Goal: Task Accomplishment & Management: Manage account settings

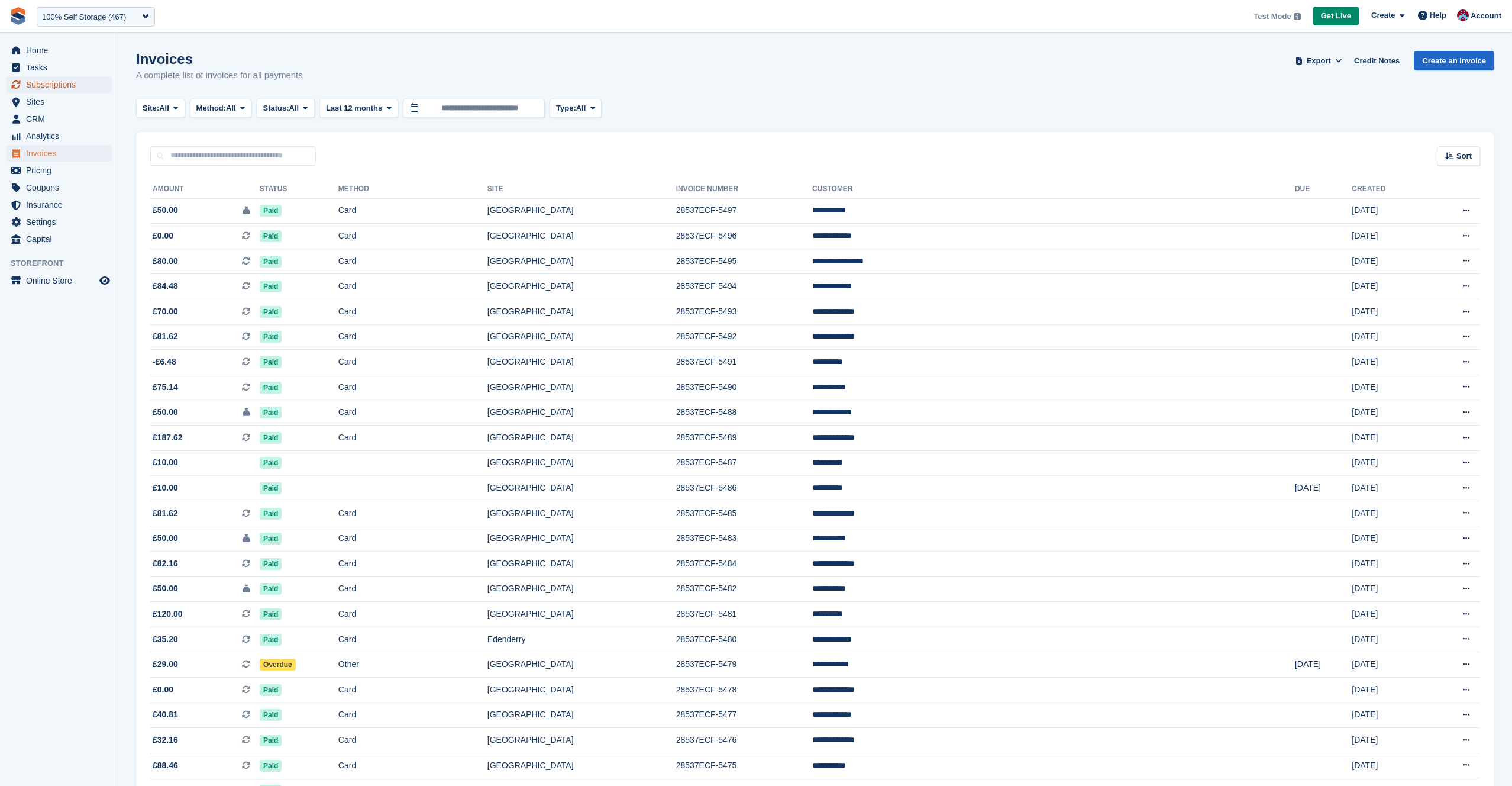
click at [59, 87] on span "Subscriptions" at bounding box center [62, 84] width 71 height 16
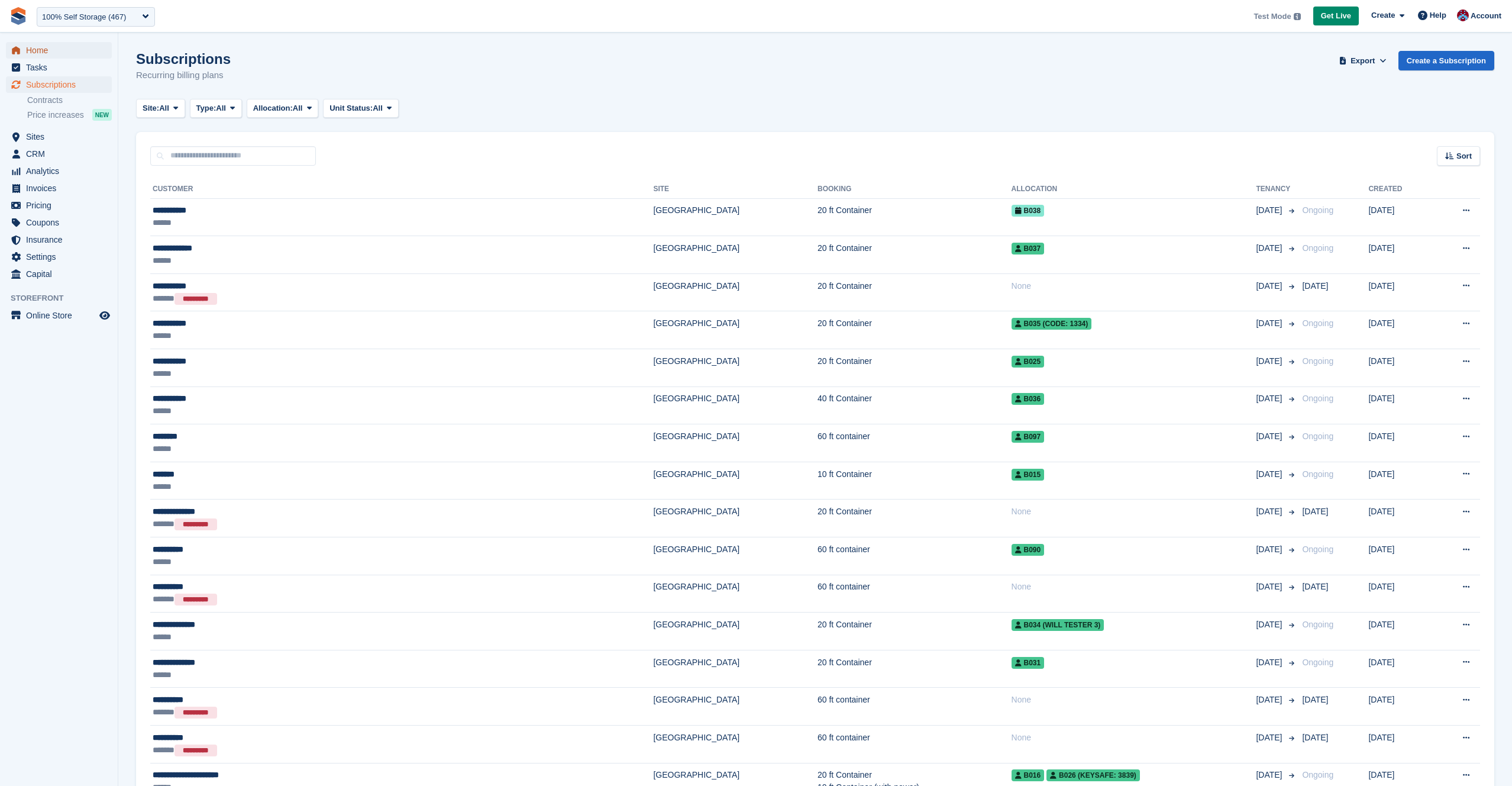
click at [11, 54] on span "menu" at bounding box center [16, 50] width 14 height 14
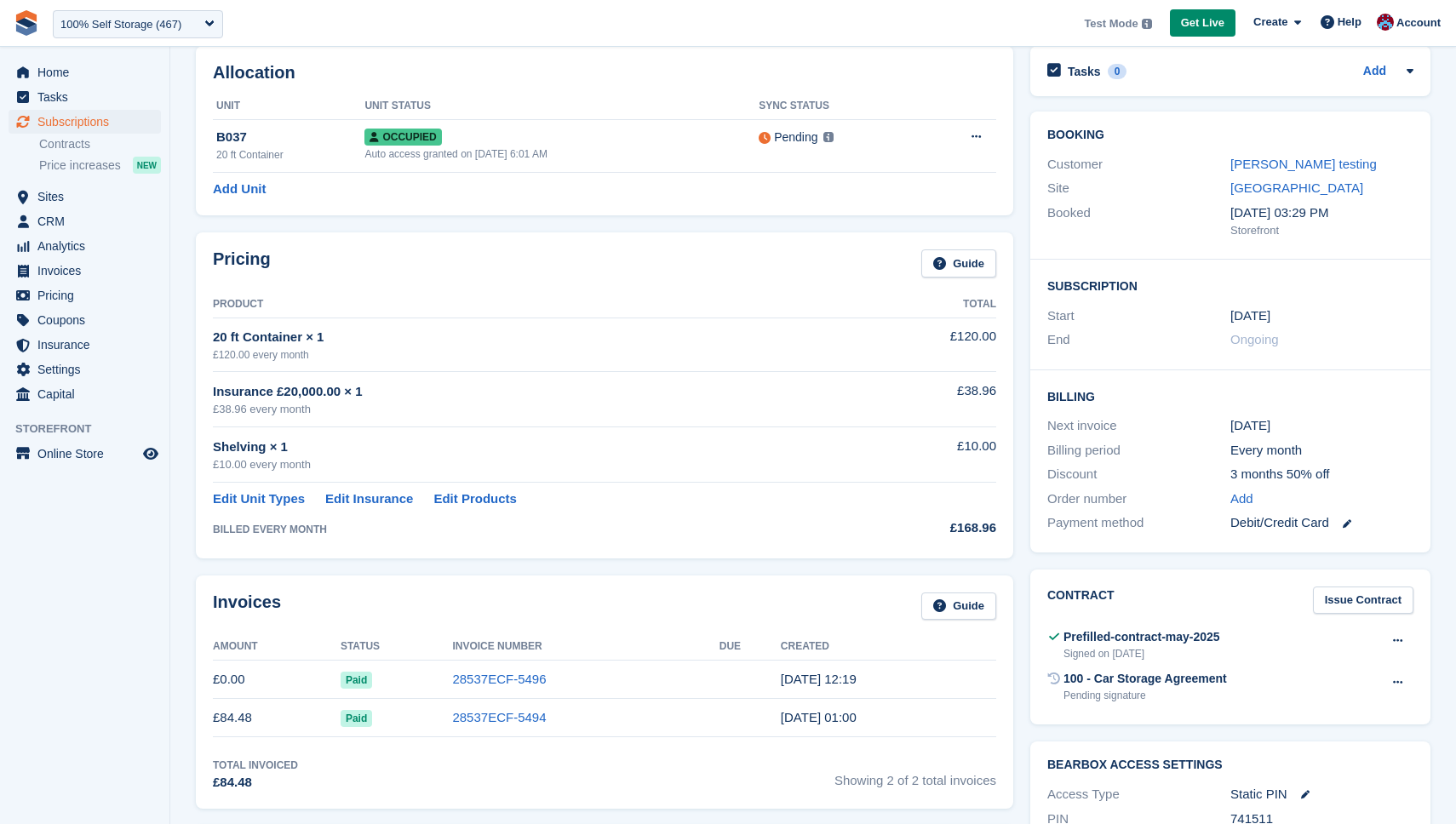
scroll to position [105, 0]
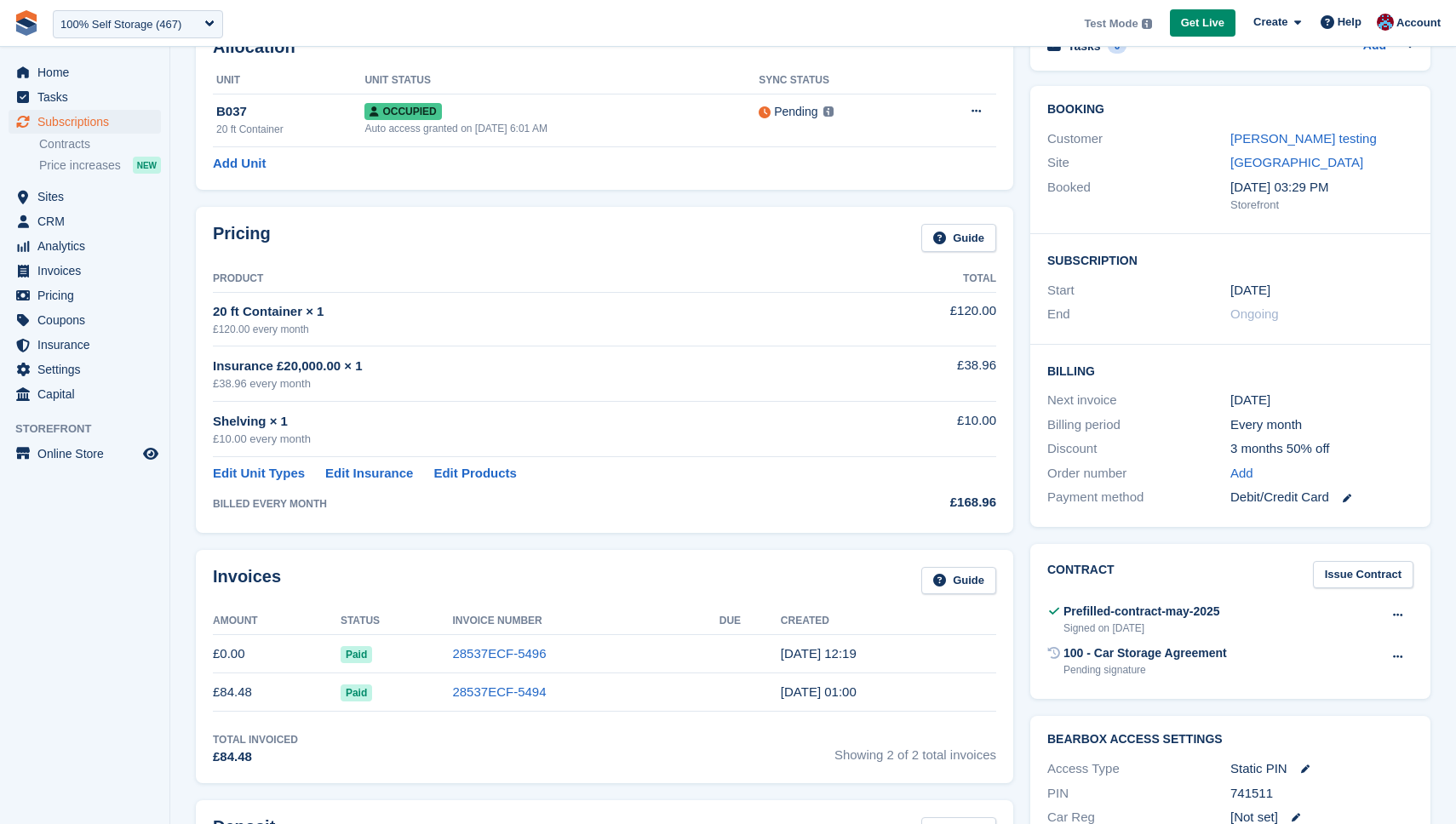
click at [236, 518] on div "Pricing Guide Product Total 20 ft Container × 1 £120.00 every month £120.00 Ins…" at bounding box center [604, 369] width 817 height 326
click at [253, 505] on div "BILLED EVERY MONTH" at bounding box center [553, 504] width 680 height 15
click at [252, 505] on div "BILLED EVERY MONTH" at bounding box center [553, 504] width 680 height 15
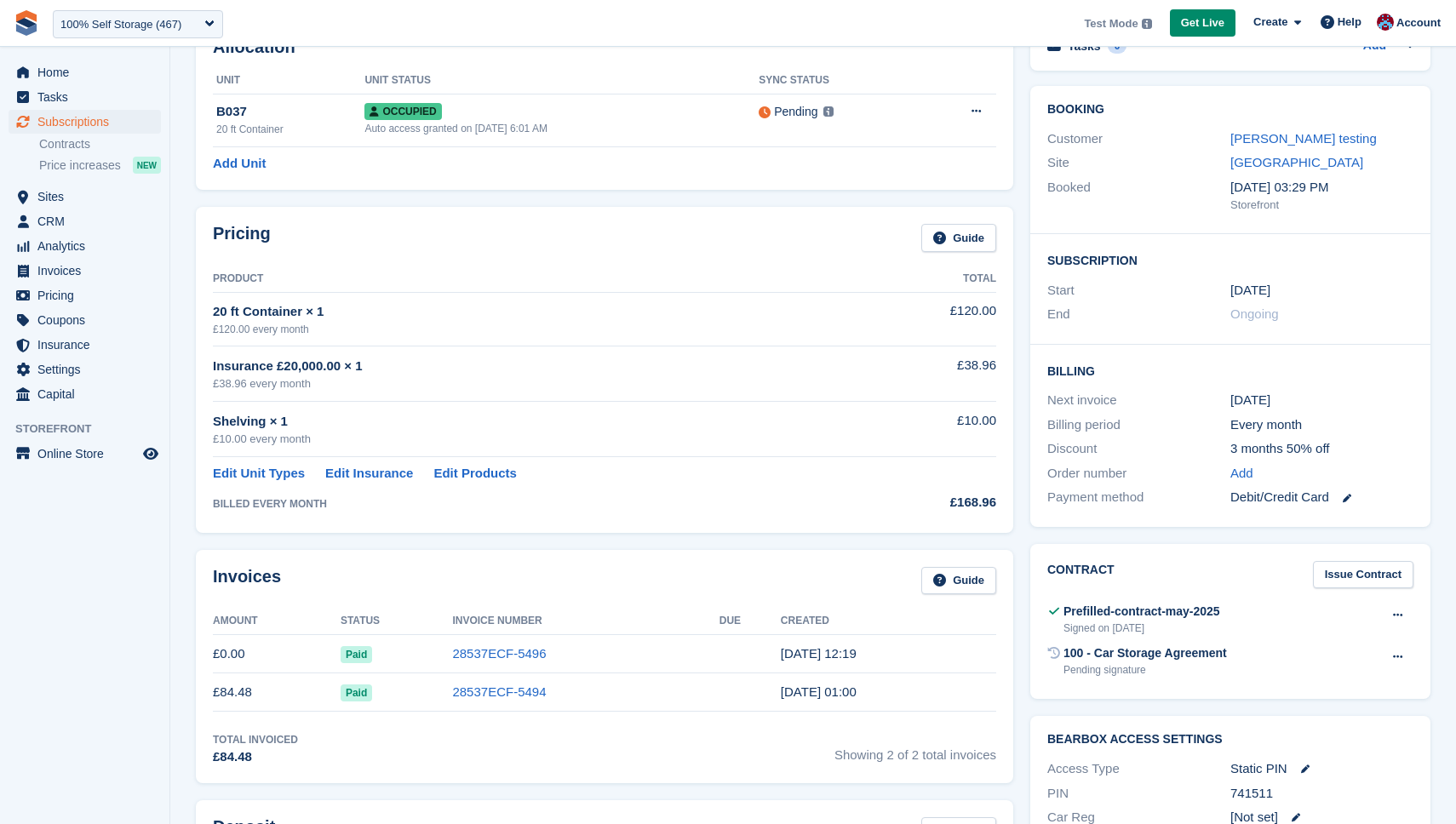
click at [460, 327] on div "£120.00 every month" at bounding box center [553, 329] width 680 height 15
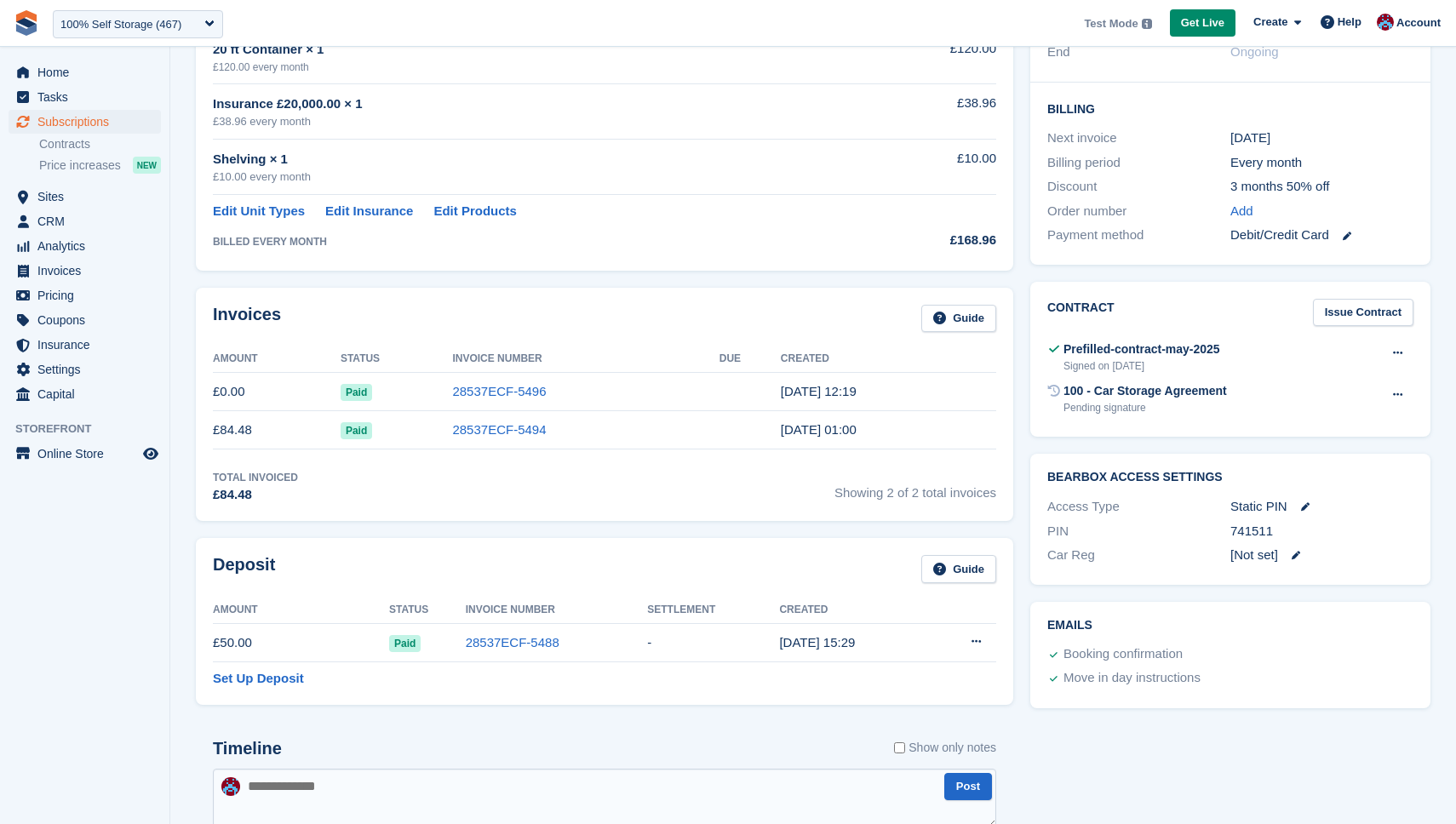
scroll to position [375, 0]
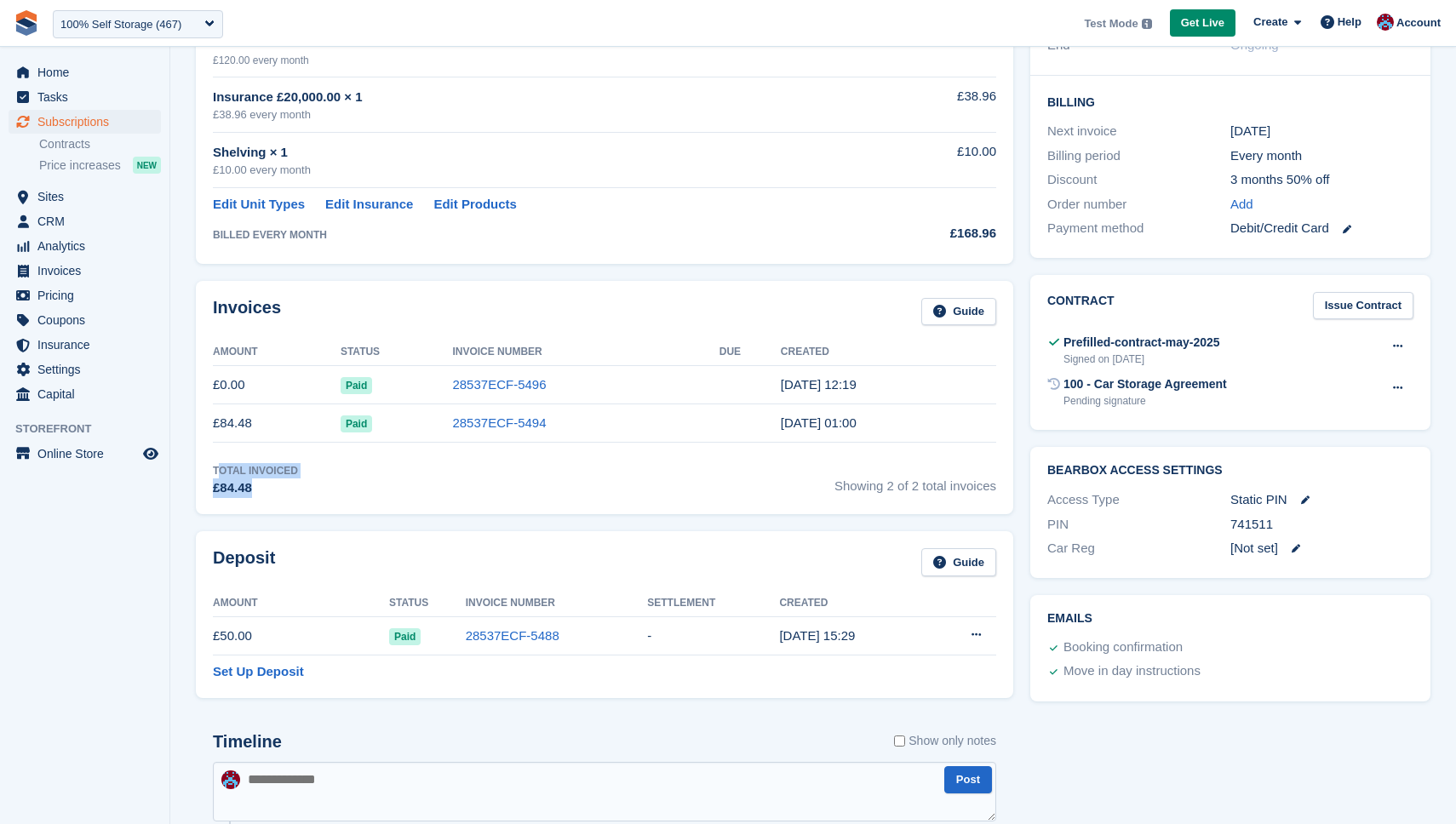
drag, startPoint x: 218, startPoint y: 464, endPoint x: 308, endPoint y: 479, distance: 91.2
click at [310, 478] on div "Total Invoiced £84.48 Showing 2 of 2 total invoices" at bounding box center [604, 481] width 783 height 35
click at [368, 491] on div "Total Invoiced £84.48 Showing 2 of 2 total invoices" at bounding box center [604, 481] width 783 height 35
click at [96, 128] on span "Subscriptions" at bounding box center [89, 121] width 102 height 24
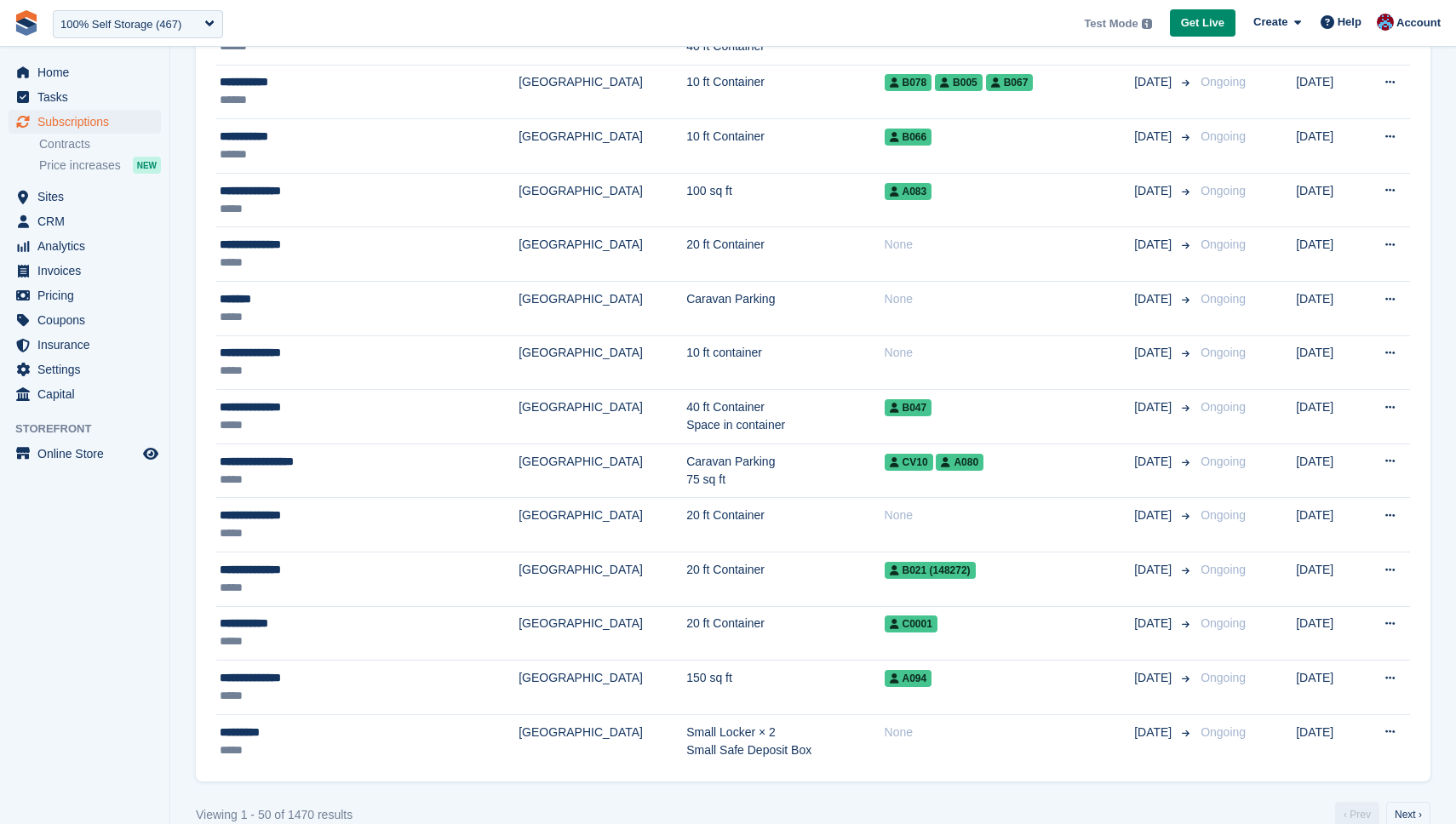
scroll to position [2253, 0]
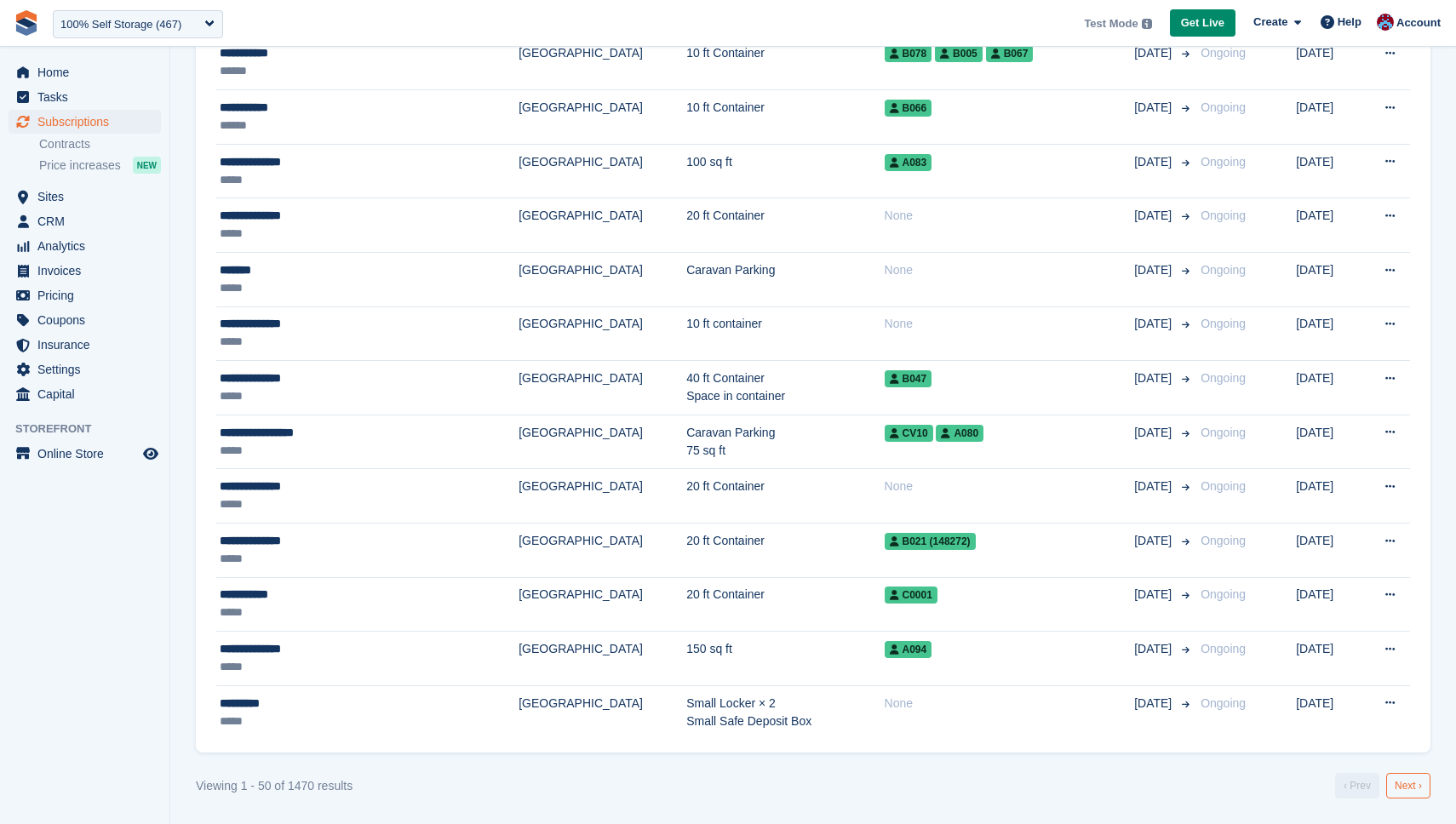
click at [1403, 781] on link "Next ›" at bounding box center [1408, 785] width 44 height 25
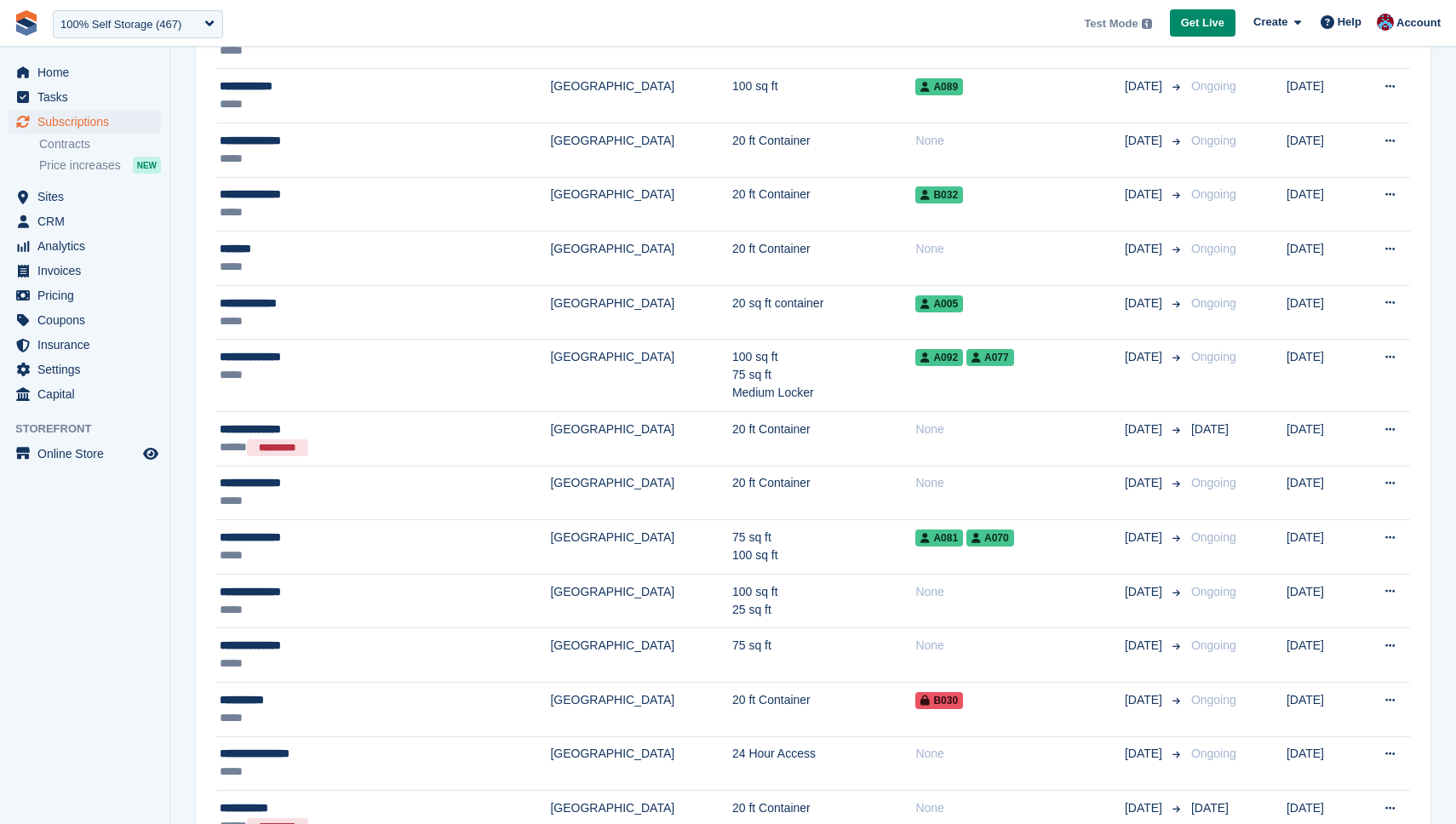
scroll to position [2289, 0]
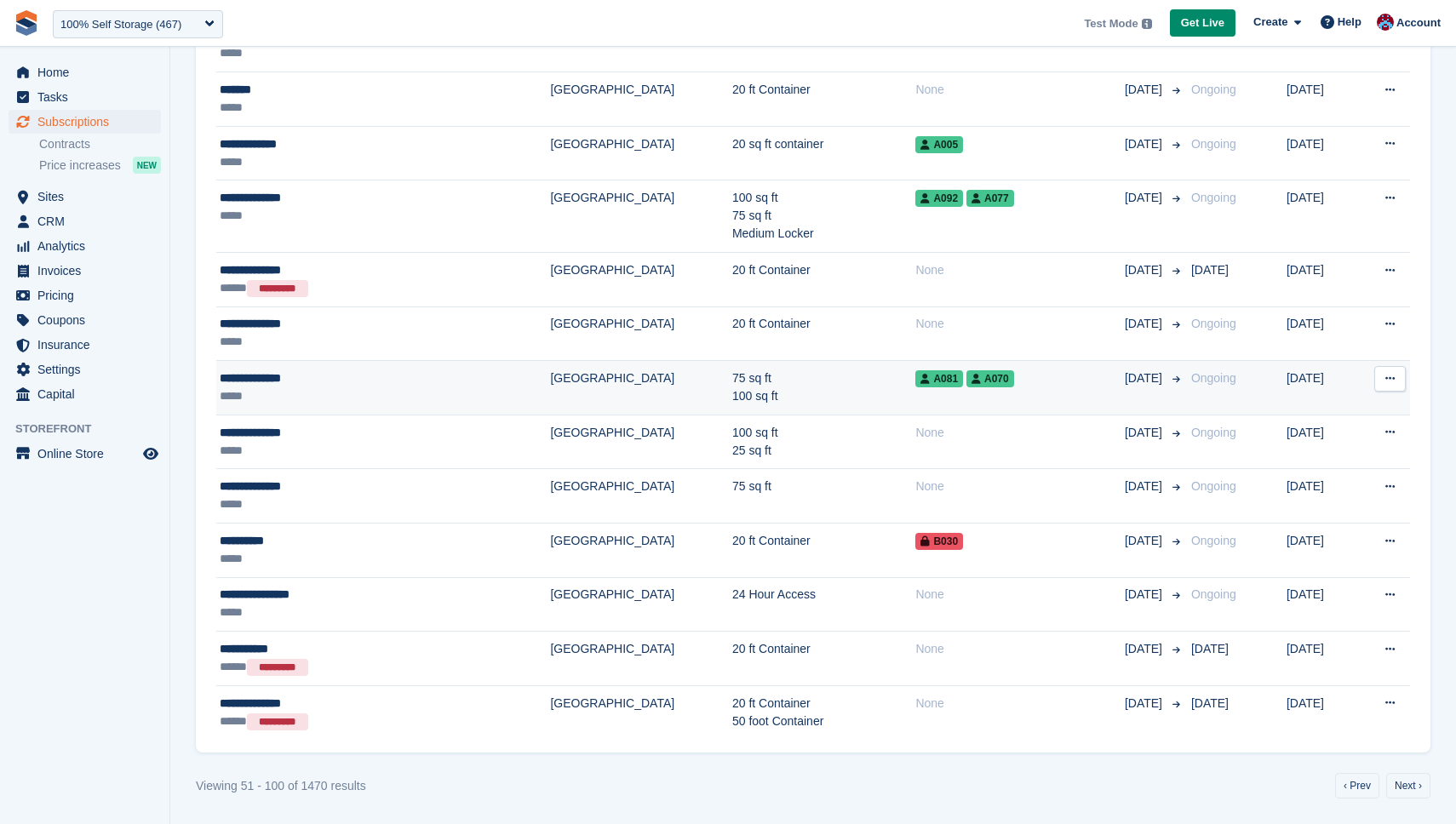
click at [963, 384] on div "A081 A070" at bounding box center [1019, 378] width 209 height 18
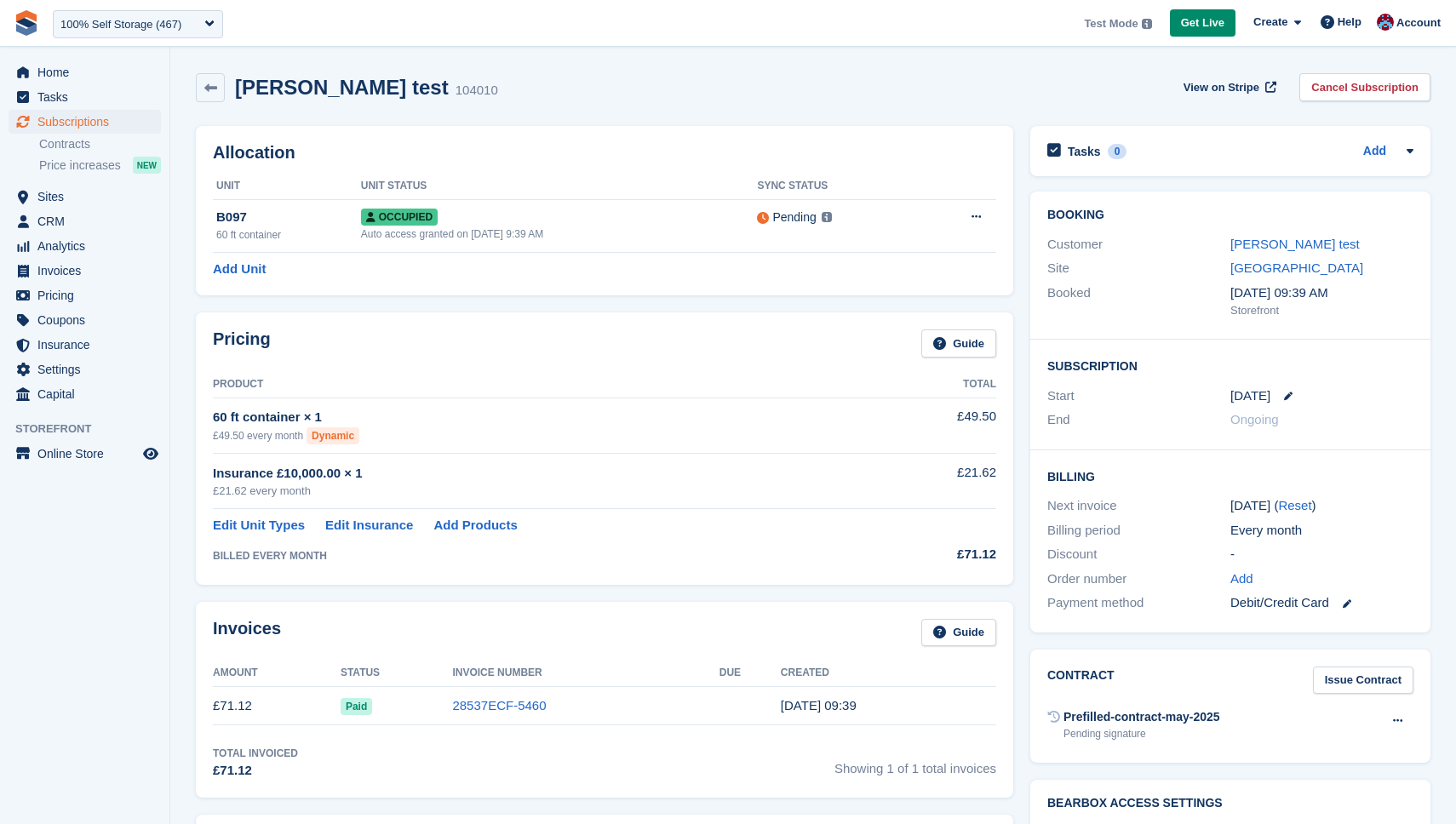
scroll to position [252, 0]
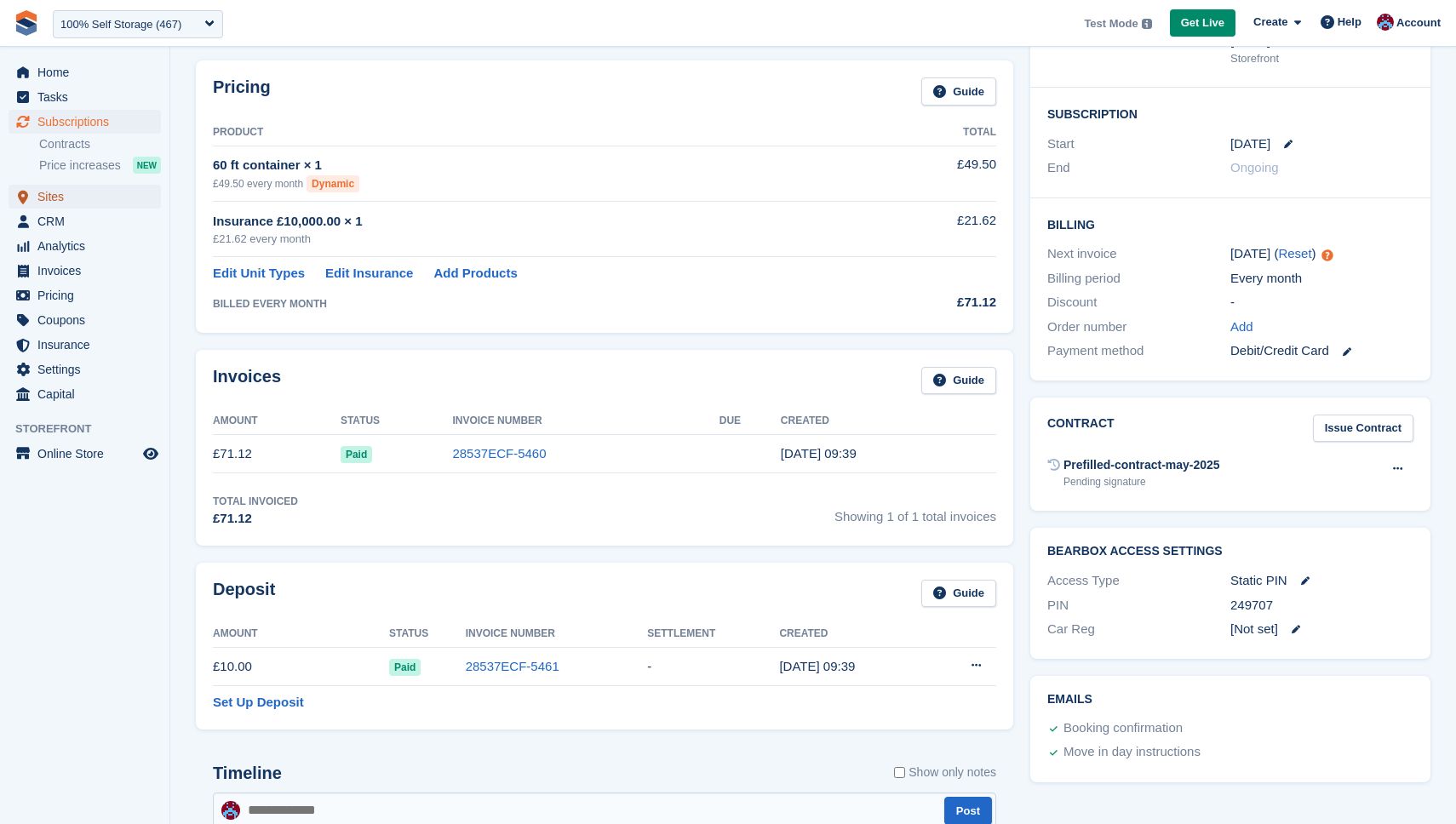
click at [48, 194] on span "Sites" at bounding box center [89, 197] width 102 height 24
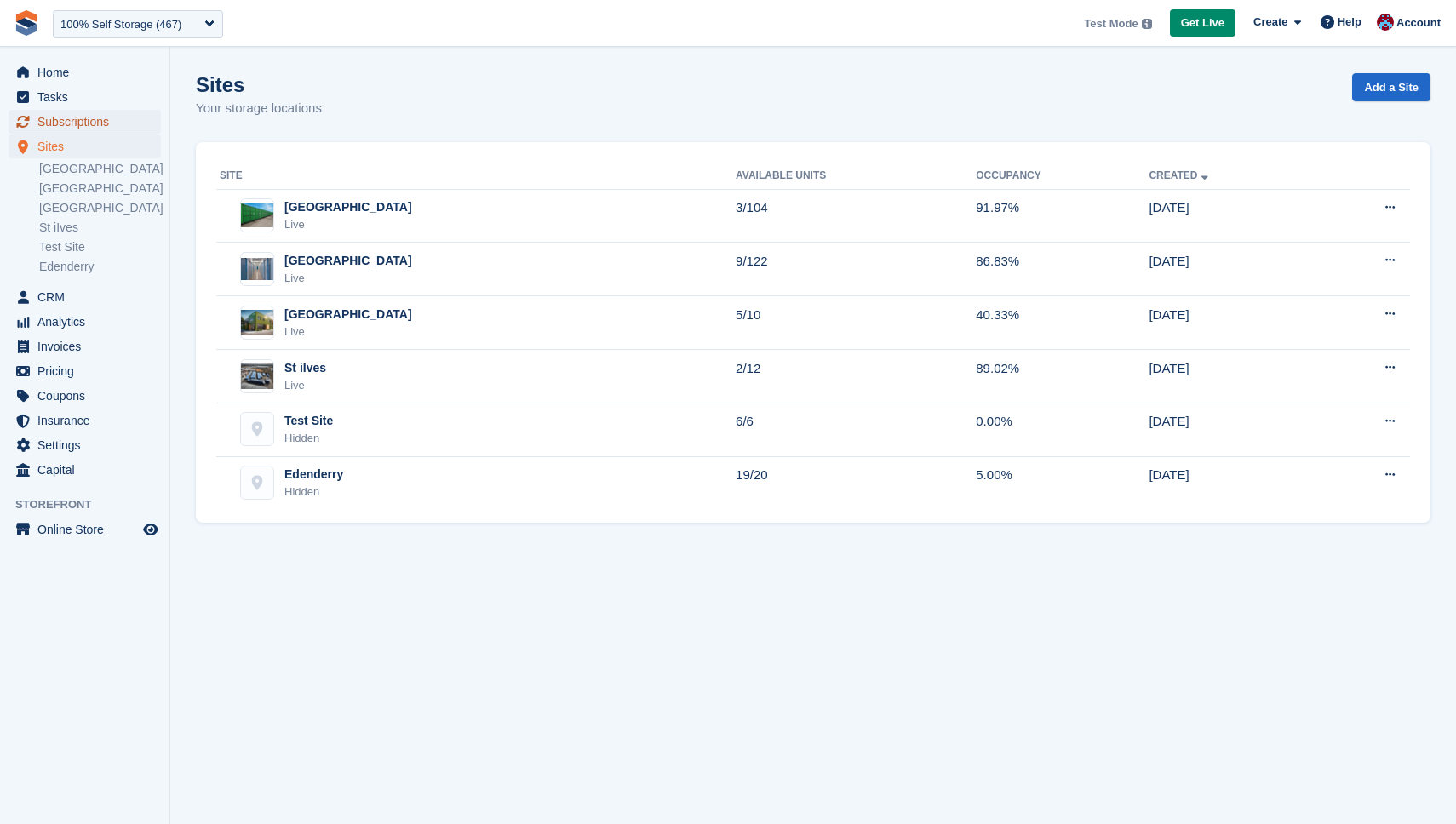
click at [75, 110] on span "Subscriptions" at bounding box center [89, 121] width 102 height 24
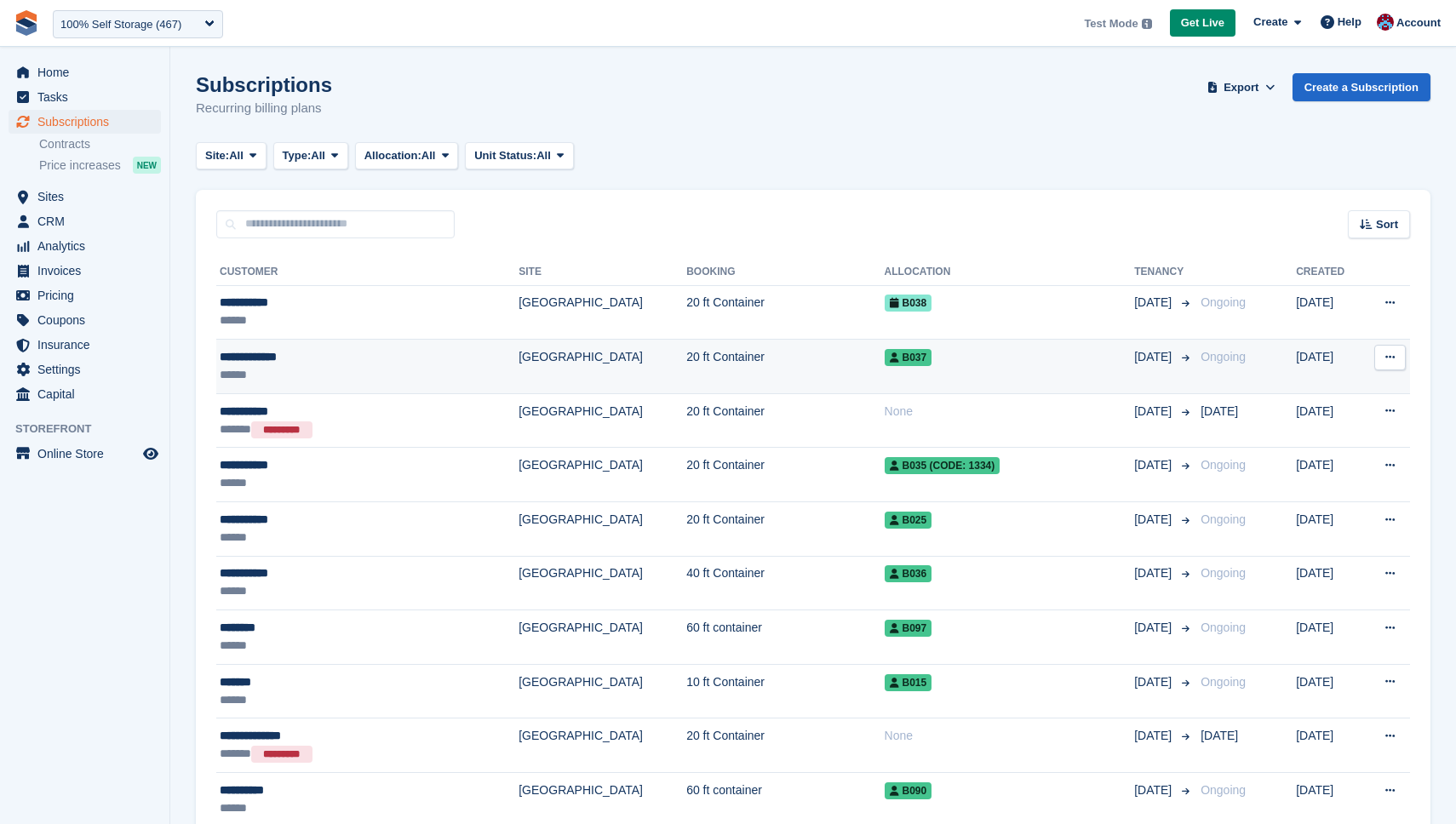
click at [295, 349] on div "**********" at bounding box center [329, 357] width 220 height 18
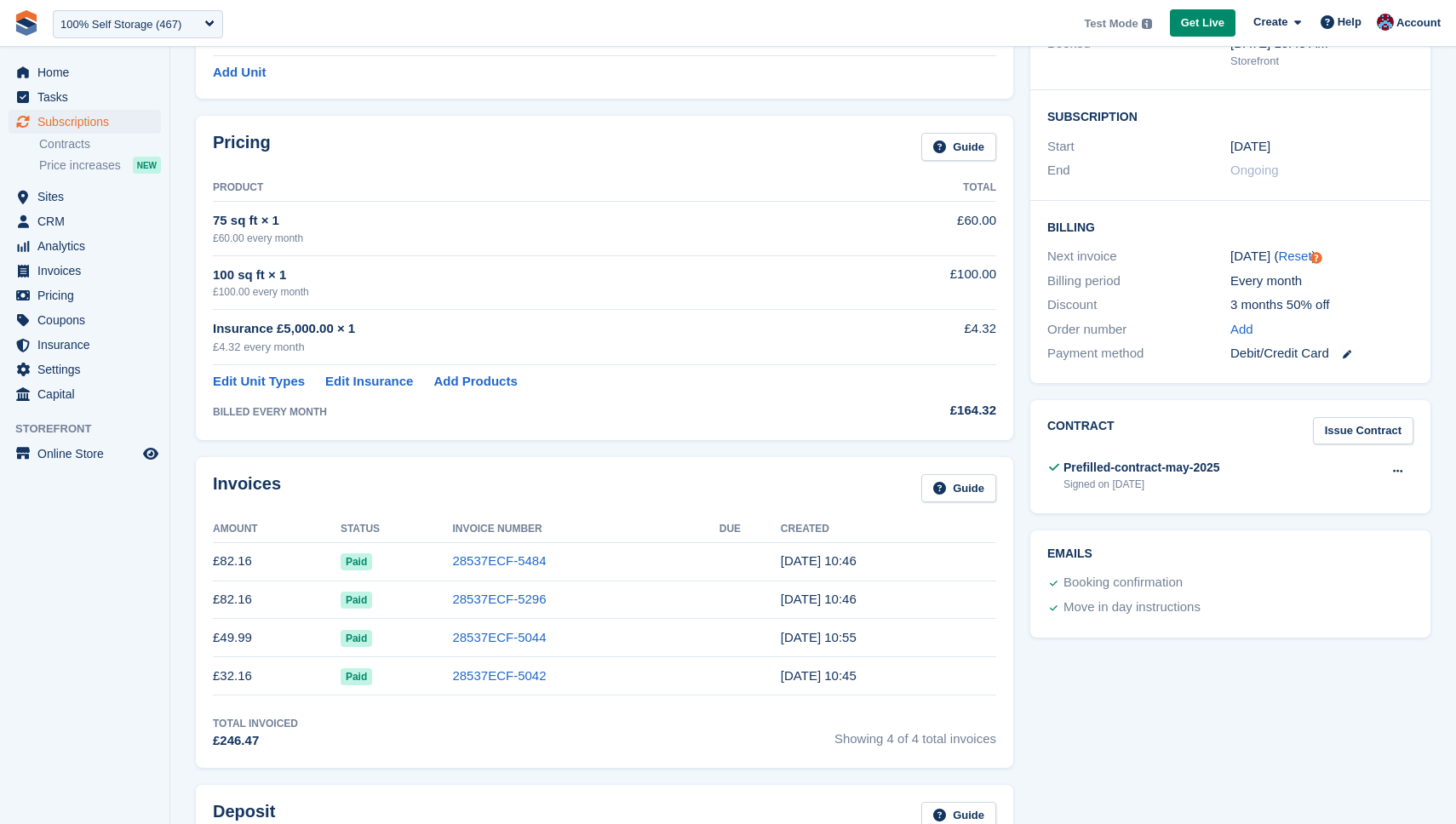
scroll to position [250, 0]
drag, startPoint x: 212, startPoint y: 742, endPoint x: 267, endPoint y: 737, distance: 55.2
click at [268, 739] on div "£246.47" at bounding box center [255, 741] width 85 height 19
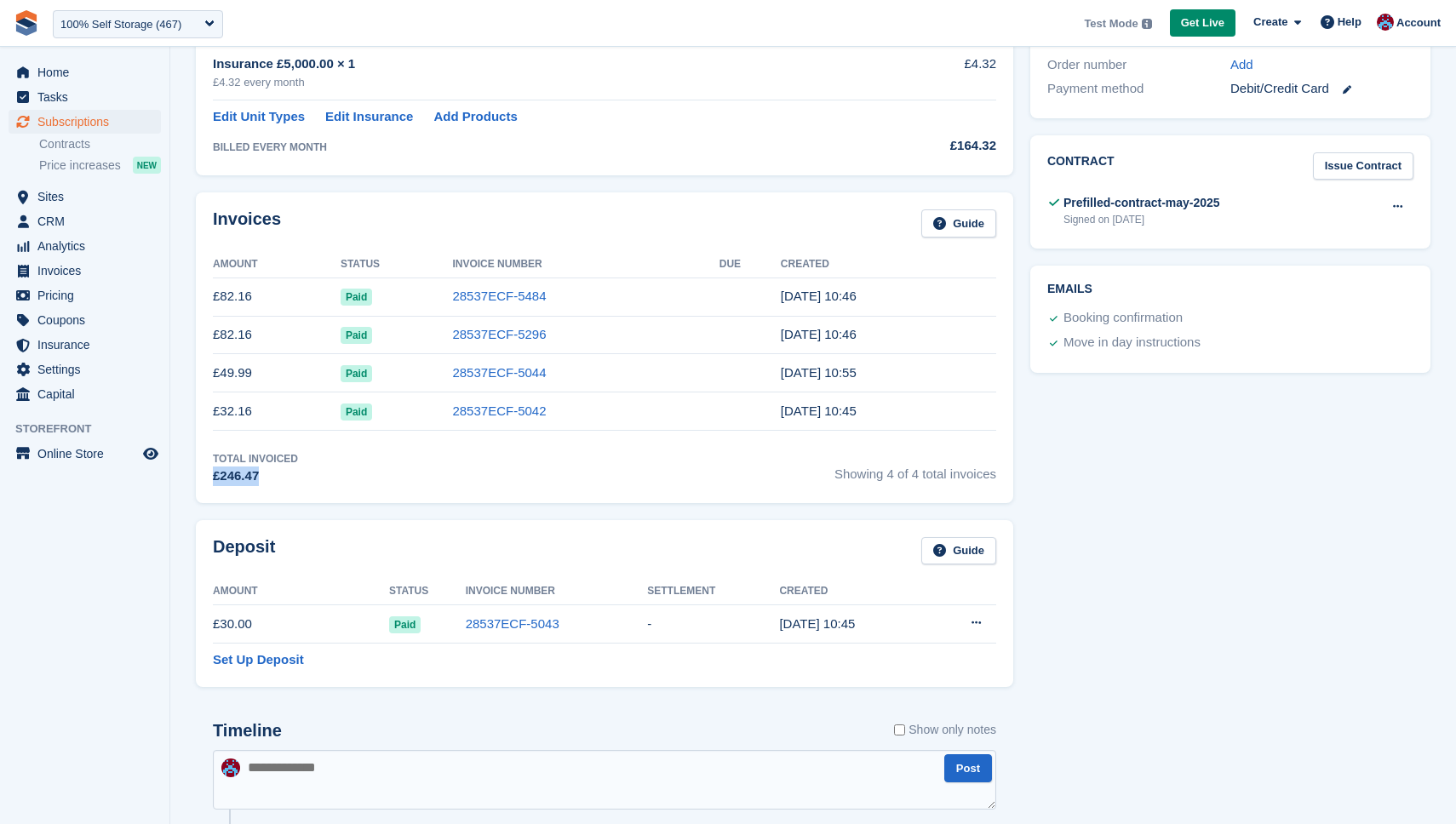
scroll to position [503, 0]
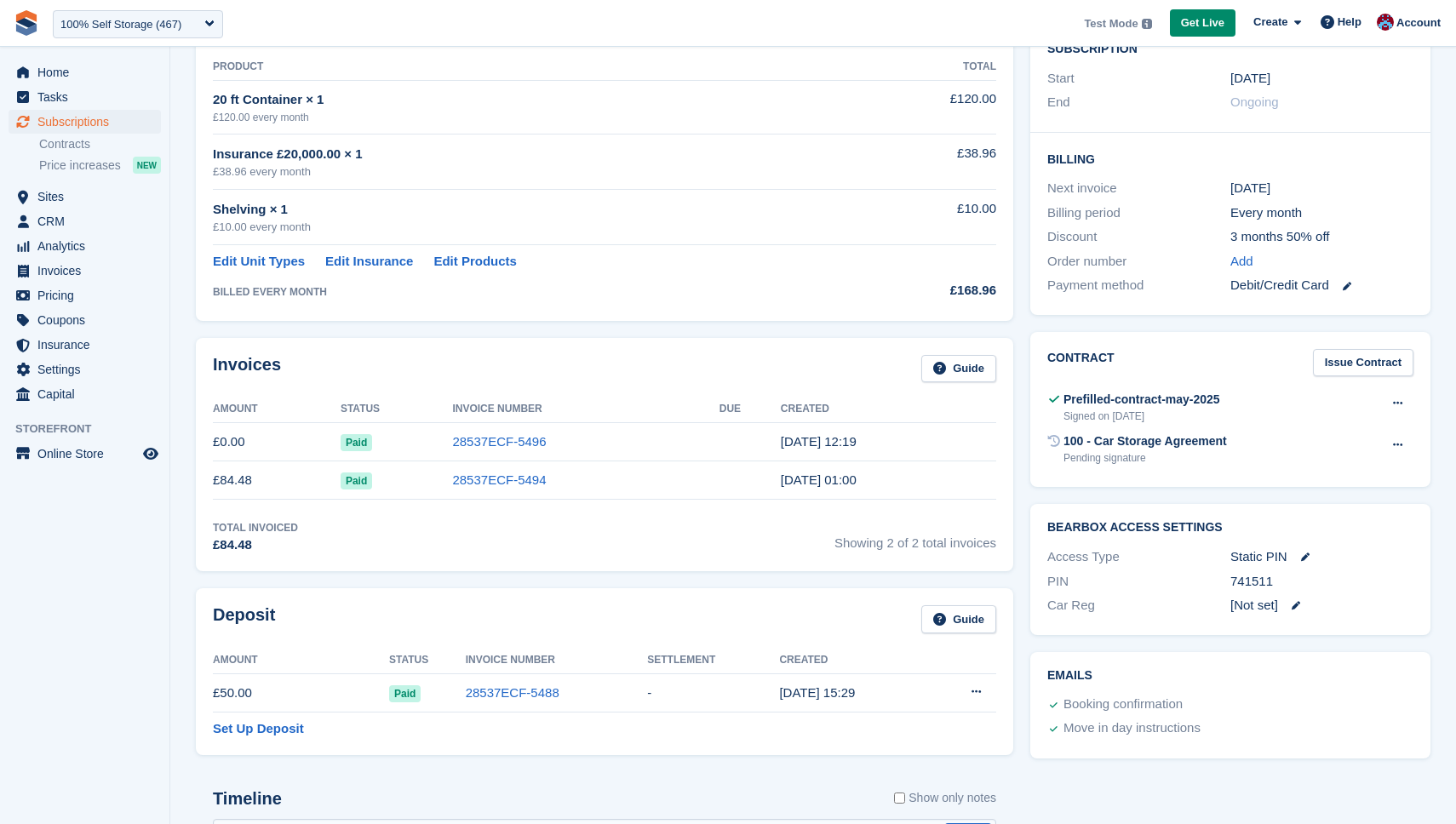
scroll to position [319, 0]
click at [64, 213] on span "CRM" at bounding box center [89, 221] width 102 height 24
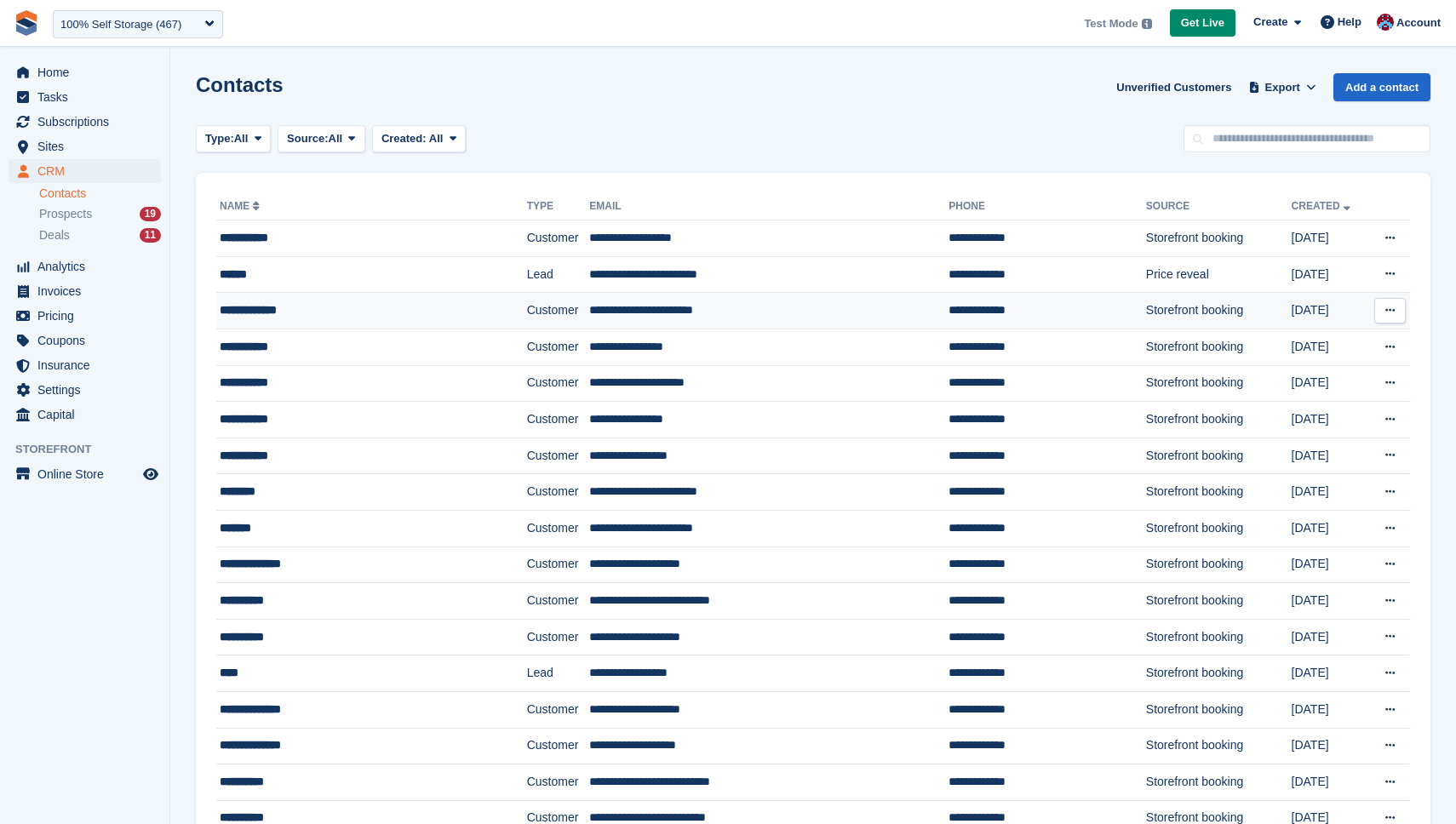
click at [307, 328] on td "**********" at bounding box center [372, 312] width 310 height 37
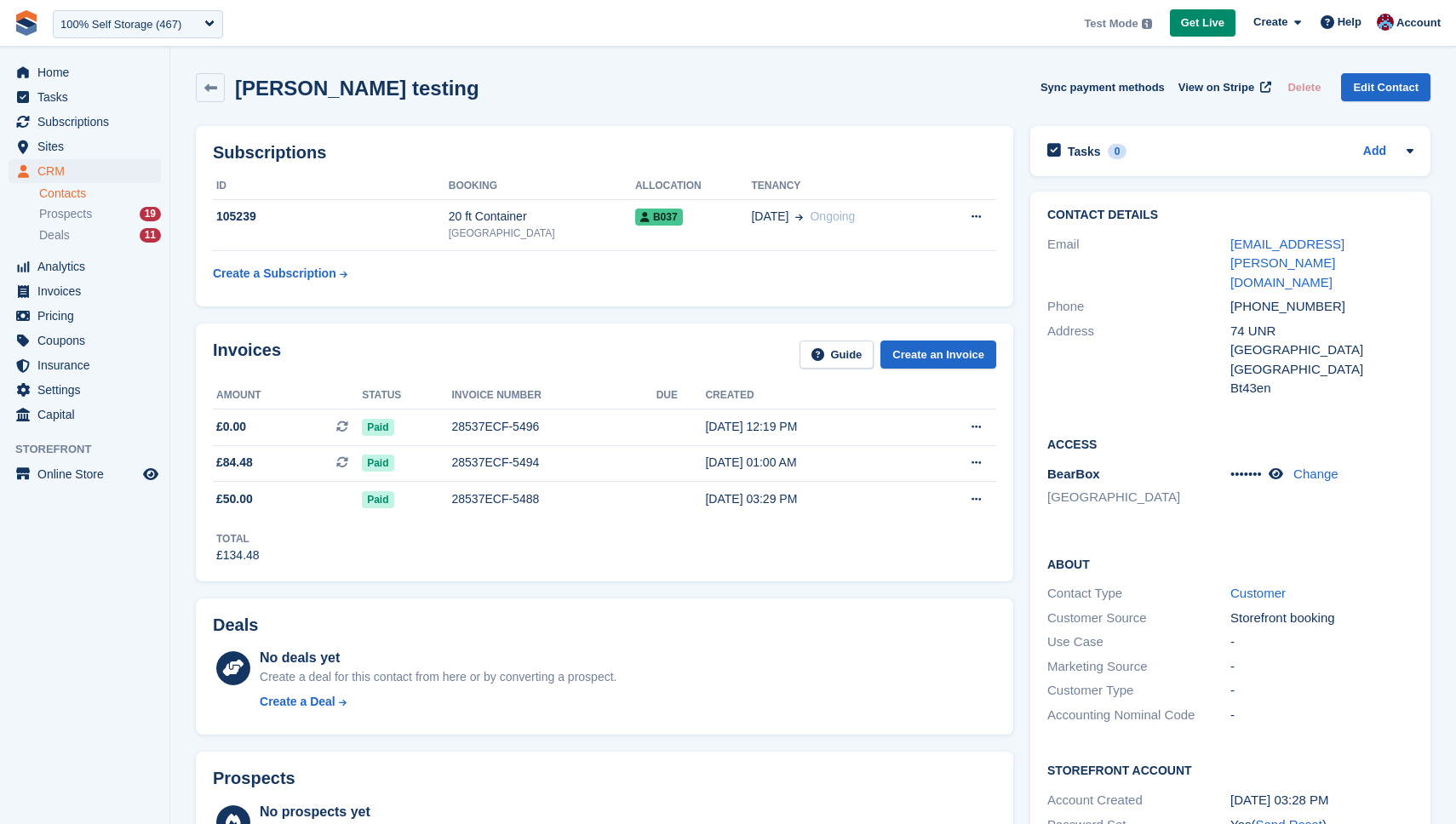
scroll to position [20, 0]
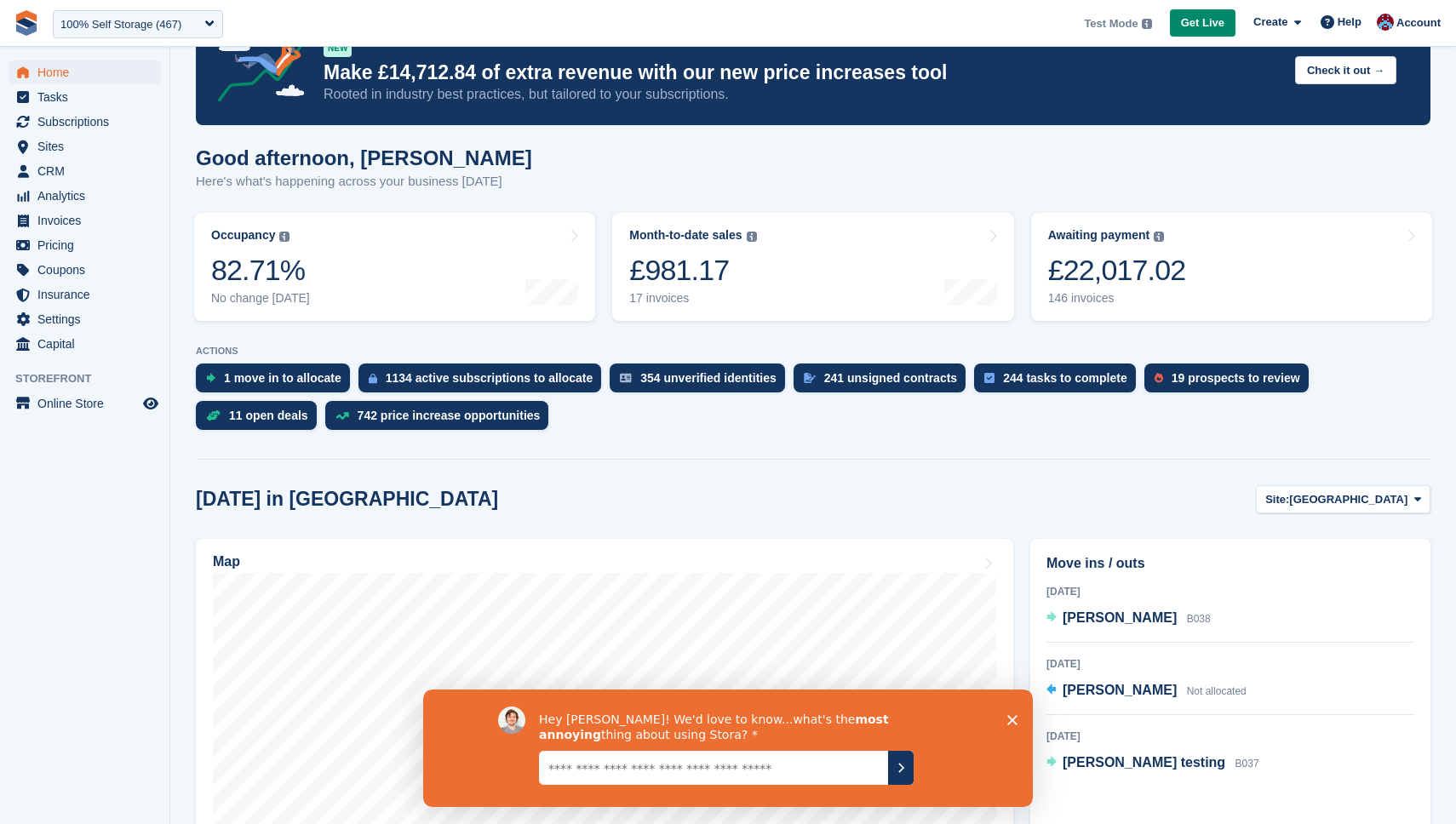
click at [776, 761] on textarea "Give it to us straight... we can take it" at bounding box center [713, 767] width 349 height 34
